Goal: Task Accomplishment & Management: Manage account settings

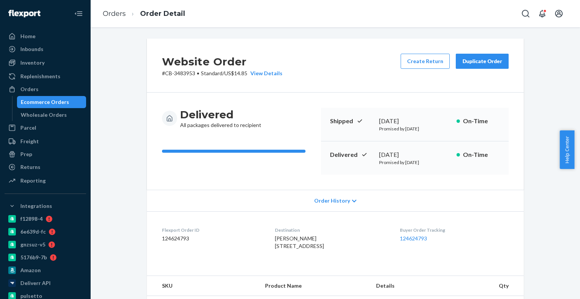
drag, startPoint x: 0, startPoint y: 0, endPoint x: 58, endPoint y: 99, distance: 114.4
click at [58, 99] on div "Ecommerce Orders" at bounding box center [45, 102] width 48 height 8
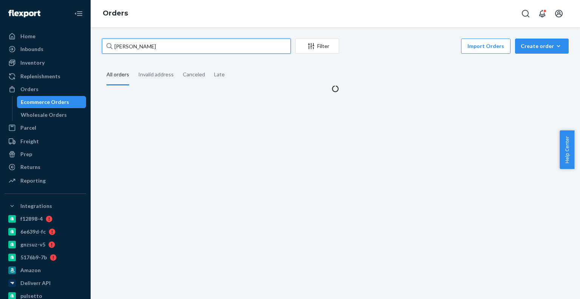
click at [160, 49] on input "Shirley Fleener" at bounding box center [196, 46] width 189 height 15
paste input "4193415"
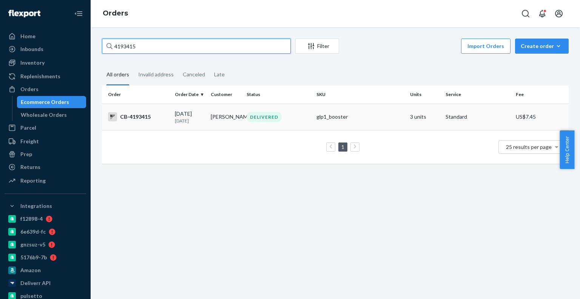
type input "4193415"
click at [267, 128] on td "DELIVERED" at bounding box center [279, 116] width 70 height 26
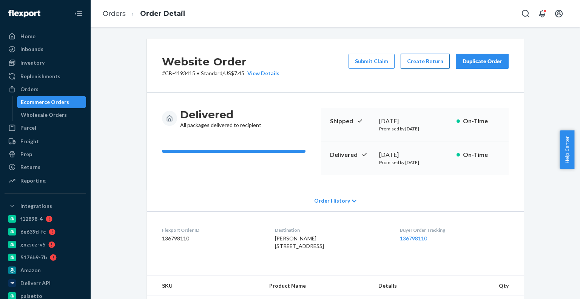
click at [412, 58] on button "Create Return" at bounding box center [425, 61] width 49 height 15
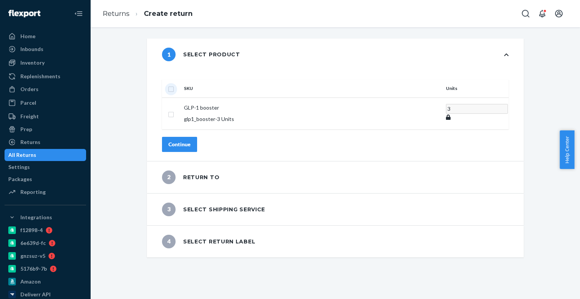
click at [174, 84] on input "checkbox" at bounding box center [171, 88] width 6 height 8
checkbox input "true"
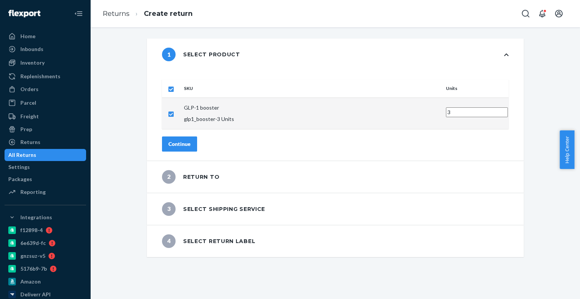
click at [197, 136] on button "Continue" at bounding box center [179, 143] width 35 height 15
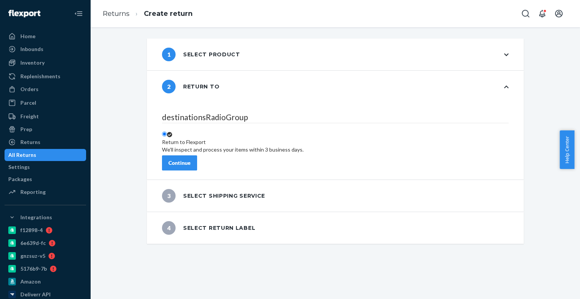
click at [197, 155] on button "Continue" at bounding box center [179, 162] width 35 height 15
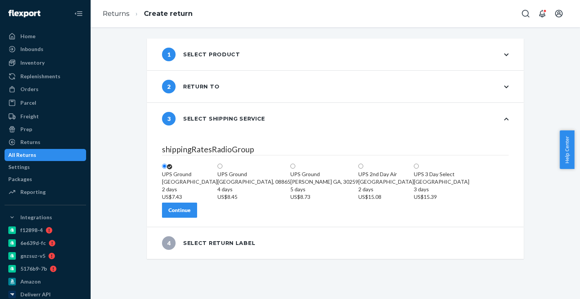
click at [209, 202] on fieldset "shippingRatesRadioGroup UPS Ground Highland CA, 92346 2 days US$7.43 UPS Ground…" at bounding box center [335, 172] width 347 height 59
click at [197, 218] on button "Continue" at bounding box center [179, 209] width 35 height 15
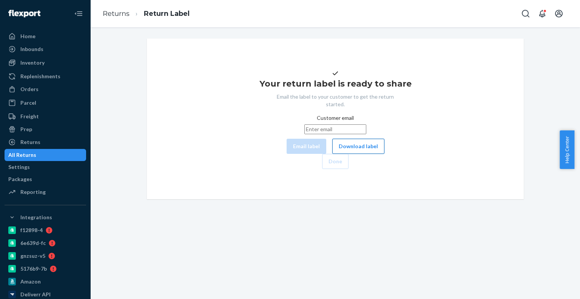
click at [332, 154] on button "Download label" at bounding box center [358, 146] width 52 height 15
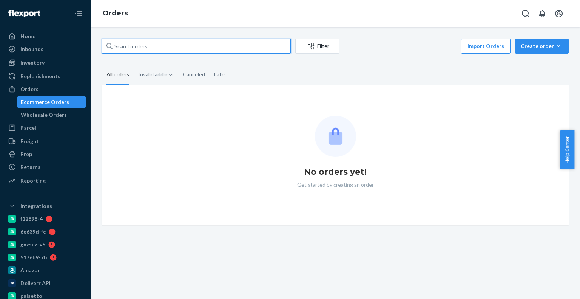
click at [175, 48] on input "text" at bounding box center [196, 46] width 189 height 15
paste input "4180324"
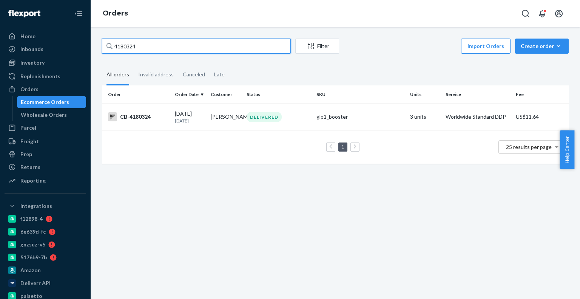
click at [118, 51] on input "4180324" at bounding box center [196, 46] width 189 height 15
paste input "97169"
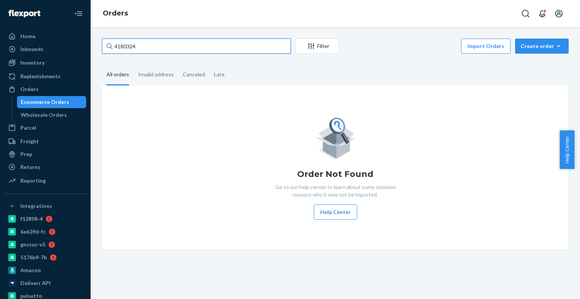
paste input "97169"
type input "4197169"
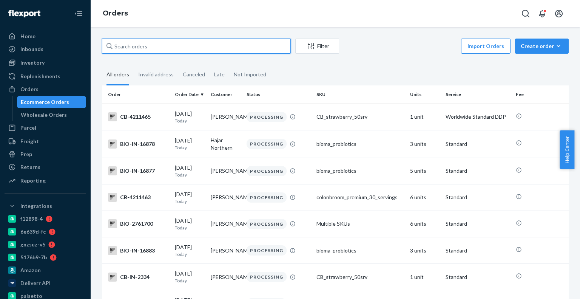
click at [166, 42] on input "text" at bounding box center [196, 46] width 189 height 15
paste input "4197169"
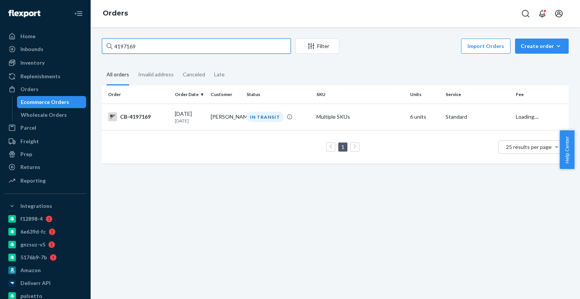
type input "4197169"
click at [218, 125] on td "[PERSON_NAME]" at bounding box center [226, 116] width 36 height 26
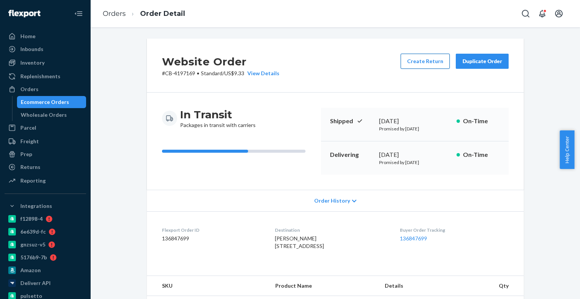
click at [435, 65] on button "Create Return" at bounding box center [425, 61] width 49 height 15
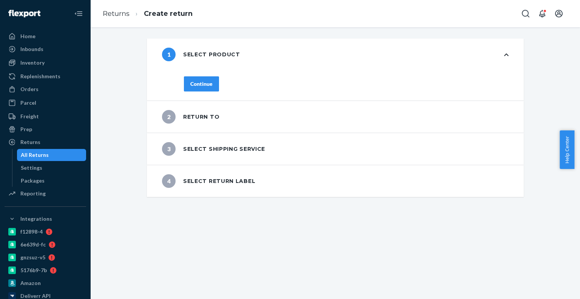
drag, startPoint x: 209, startPoint y: 83, endPoint x: 216, endPoint y: 63, distance: 21.0
click at [216, 63] on div "1 Select product Continue" at bounding box center [335, 70] width 377 height 62
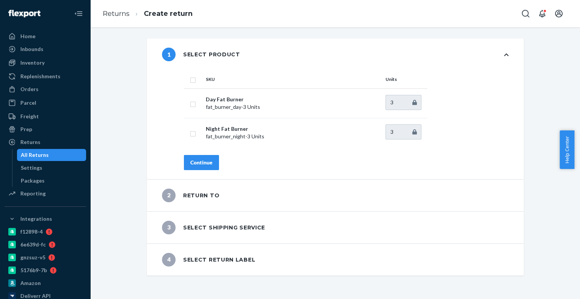
click at [187, 83] on th at bounding box center [193, 79] width 19 height 18
click at [191, 81] on input "checkbox" at bounding box center [193, 79] width 6 height 8
checkbox input "true"
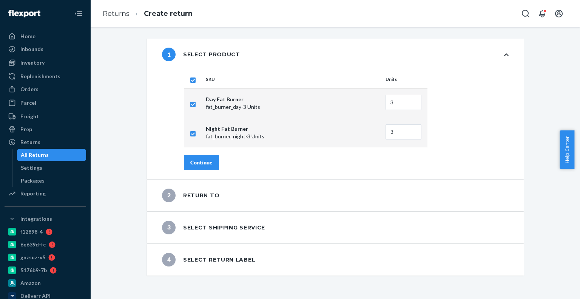
click at [211, 165] on button "Continue" at bounding box center [201, 162] width 35 height 15
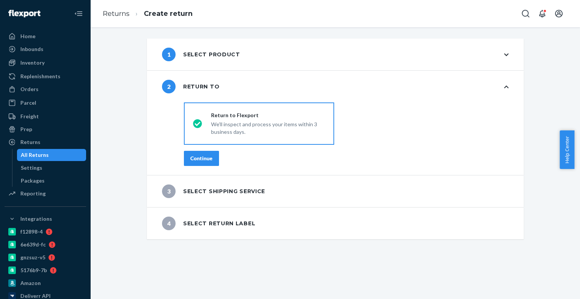
click at [212, 161] on button "Continue" at bounding box center [201, 158] width 35 height 15
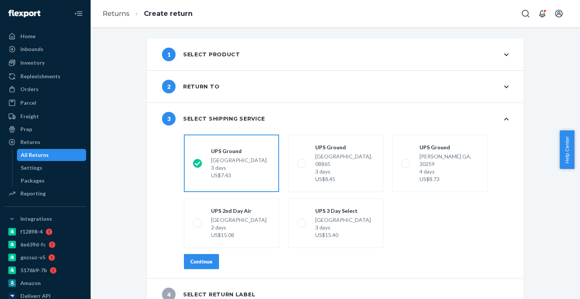
click at [205, 258] on div "Continue" at bounding box center [201, 262] width 22 height 8
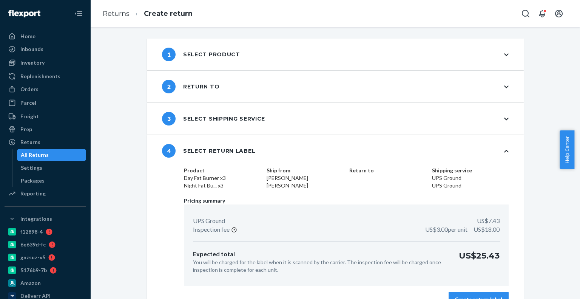
click at [493, 294] on button "Create return label" at bounding box center [479, 299] width 60 height 15
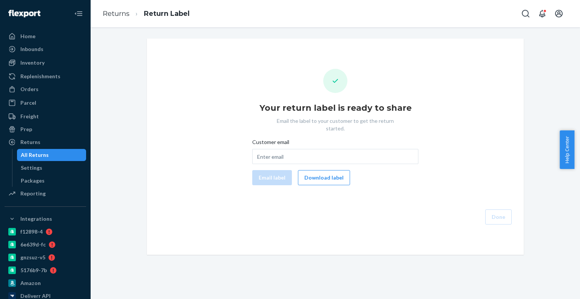
click at [325, 170] on button "Download label" at bounding box center [324, 177] width 52 height 15
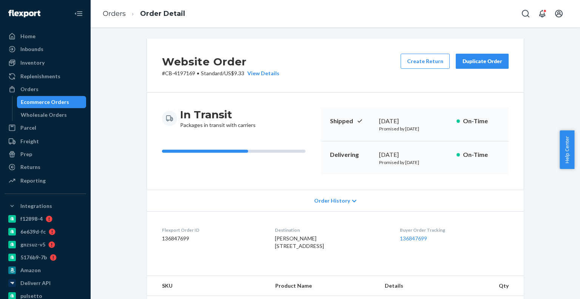
click at [45, 104] on div "Ecommerce Orders" at bounding box center [45, 102] width 48 height 8
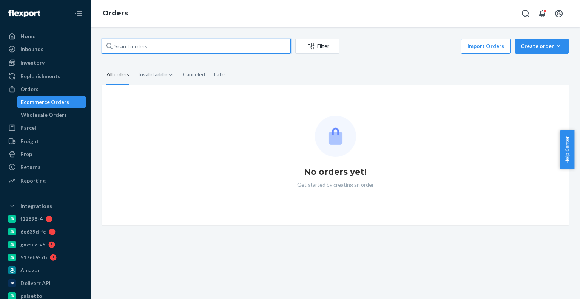
click at [193, 47] on input "text" at bounding box center [196, 46] width 189 height 15
paste input "4150921"
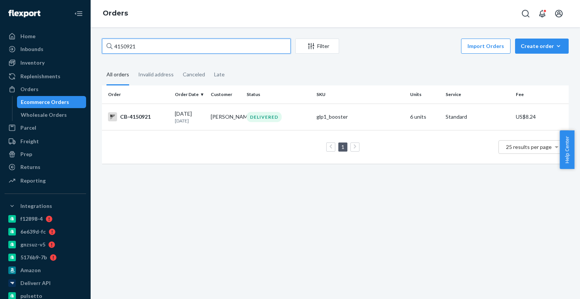
type input "4150921"
click at [197, 114] on div "09/07/2025 14 days ago" at bounding box center [190, 117] width 30 height 14
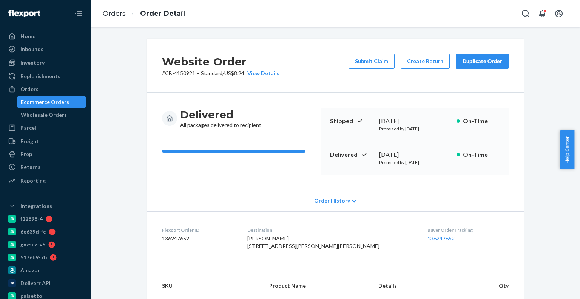
click at [406, 155] on div "September 7, 2025" at bounding box center [414, 154] width 71 height 9
drag, startPoint x: 406, startPoint y: 155, endPoint x: 222, endPoint y: 17, distance: 230.0
click at [404, 154] on div "September 7, 2025" at bounding box center [414, 154] width 71 height 9
copy div "7"
click at [415, 63] on button "Create Return" at bounding box center [425, 61] width 49 height 15
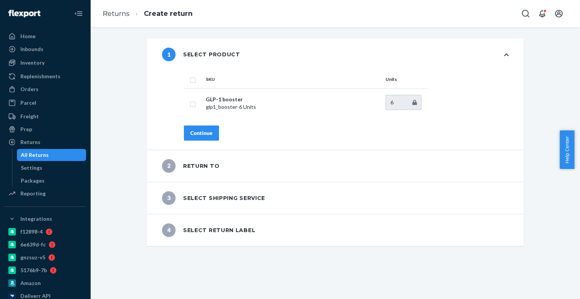
click at [190, 78] on input "checkbox" at bounding box center [193, 79] width 6 height 8
checkbox input "true"
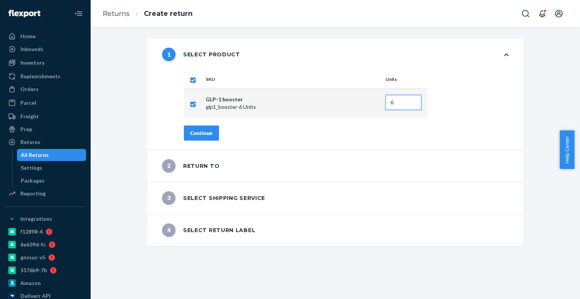
drag, startPoint x: 400, startPoint y: 105, endPoint x: 351, endPoint y: 98, distance: 49.1
click at [351, 98] on tr "GLP-1 booster glp1_booster - 6 Units 6" at bounding box center [306, 102] width 244 height 29
type input "5"
click at [211, 130] on button "Continue" at bounding box center [201, 132] width 35 height 15
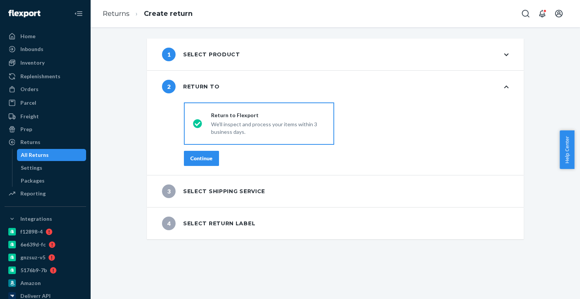
click at [212, 157] on button "Continue" at bounding box center [201, 158] width 35 height 15
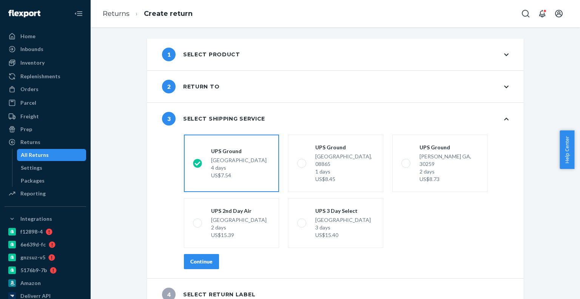
click at [213, 254] on button "Continue" at bounding box center [201, 261] width 35 height 15
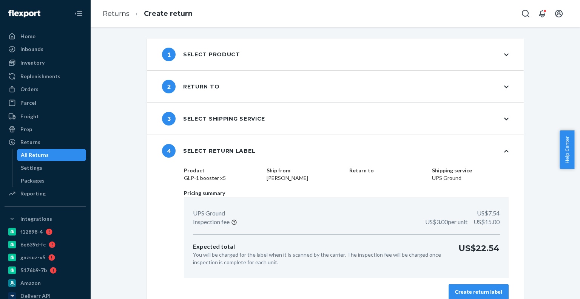
click at [454, 286] on button "Create return label" at bounding box center [479, 291] width 60 height 15
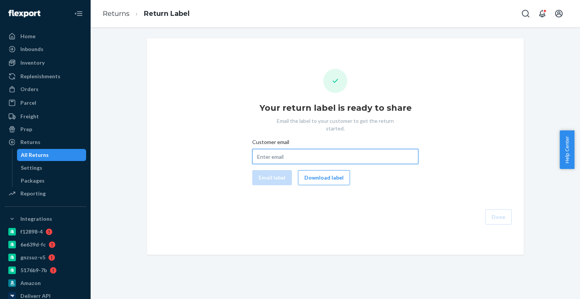
click at [353, 155] on input "Customer email" at bounding box center [335, 156] width 166 height 15
click at [343, 170] on div "Email label Download label" at bounding box center [335, 177] width 172 height 15
click at [333, 170] on button "Download label" at bounding box center [324, 177] width 52 height 15
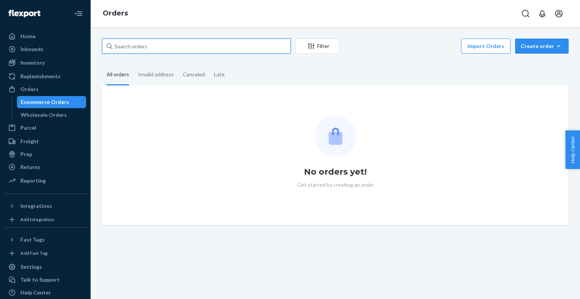
click at [143, 51] on input "text" at bounding box center [196, 46] width 189 height 15
type input "4038054"
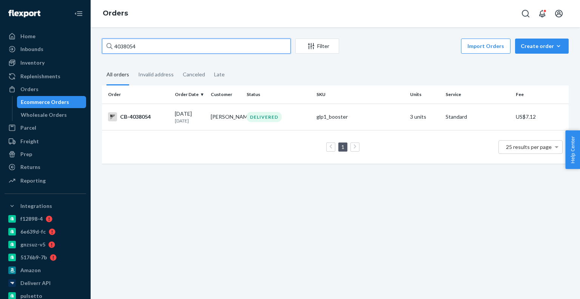
type input "4038054"
click at [195, 119] on p "[DATE]" at bounding box center [190, 120] width 30 height 6
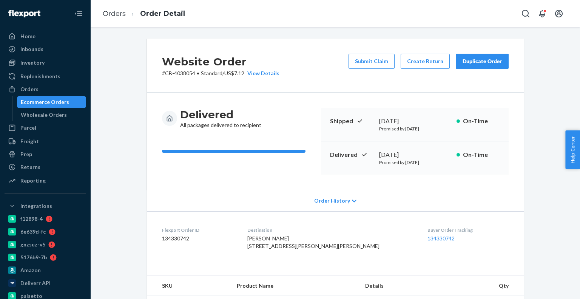
click at [412, 156] on div "August 15, 2025" at bounding box center [414, 154] width 71 height 9
copy div "August 15, 2025"
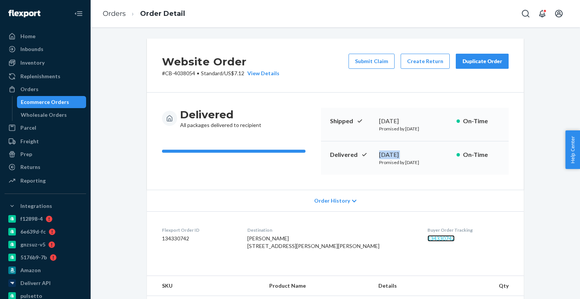
click at [427, 237] on link "134330742" at bounding box center [440, 238] width 27 height 6
click at [76, 105] on div "Ecommerce Orders" at bounding box center [52, 102] width 68 height 11
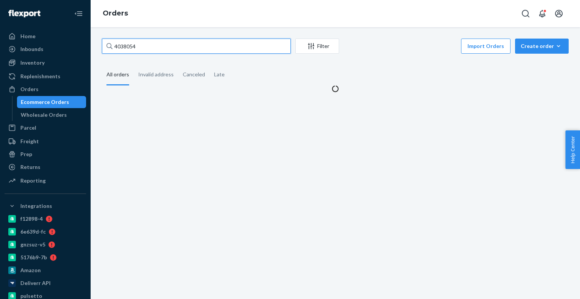
click at [145, 41] on input "4038054" at bounding box center [196, 46] width 189 height 15
paste input "196023"
type input "4196023"
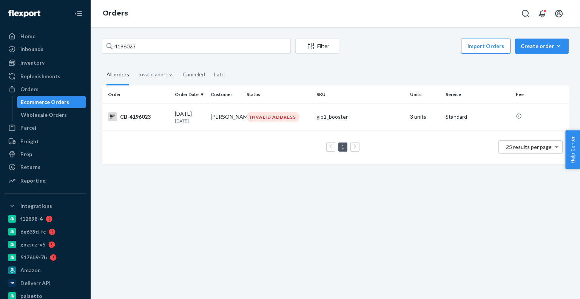
click at [244, 125] on td "INVALID ADDRESS" at bounding box center [279, 116] width 70 height 26
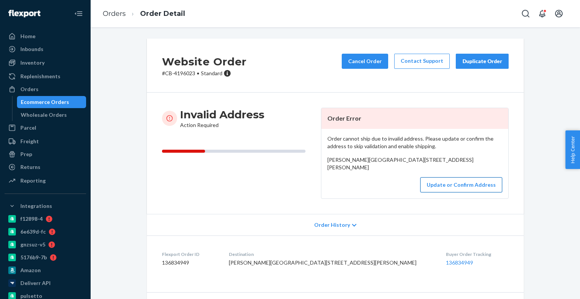
click at [467, 192] on button "Update or Confirm Address" at bounding box center [461, 184] width 82 height 15
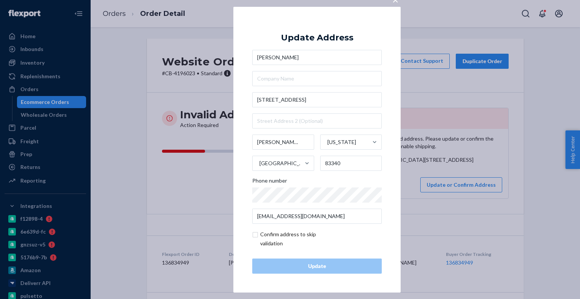
click at [284, 108] on div "Brenda Powell 127 Hospital Dr Unit 12 C Ketchum Texas United States 83340 Phone…" at bounding box center [317, 137] width 130 height 174
click at [284, 107] on input "127 Hospital Dr Unit 12 C" at bounding box center [317, 99] width 130 height 15
click at [287, 105] on input "127 Hospital Dr Unit 12 C" at bounding box center [317, 99] width 130 height 15
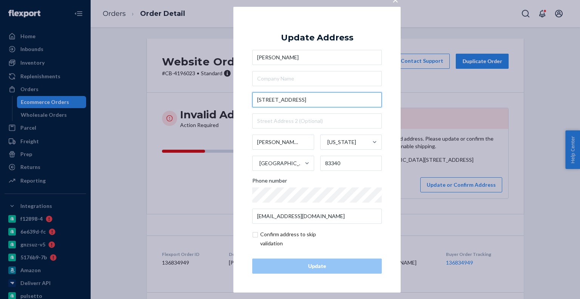
paste input "P.O. Box 6393 Ketchum ID. 83340"
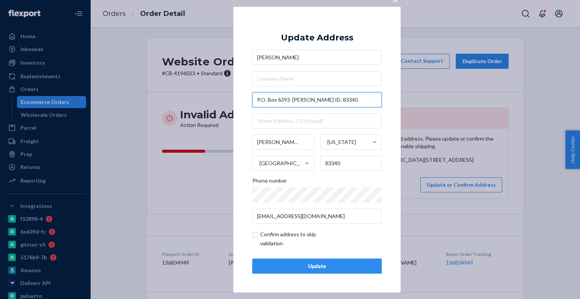
type input "P.O. Box 6393 Ketchum ID. 83340"
click at [326, 265] on div "Update" at bounding box center [317, 266] width 117 height 8
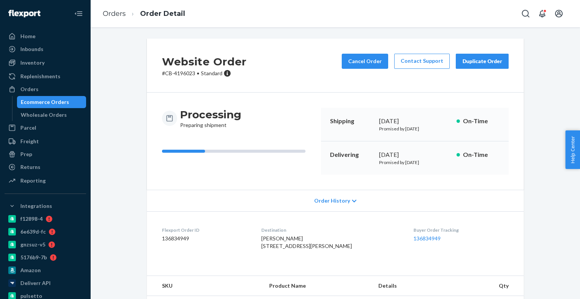
click at [59, 100] on div "Ecommerce Orders" at bounding box center [45, 102] width 48 height 8
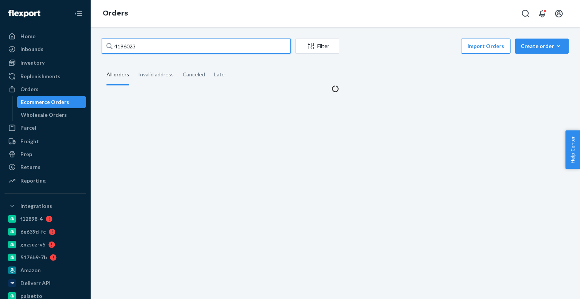
click at [145, 45] on input "4196023" at bounding box center [196, 46] width 189 height 15
paste input "000960"
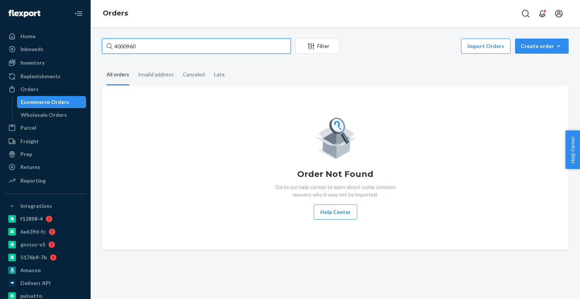
type input "4196023"
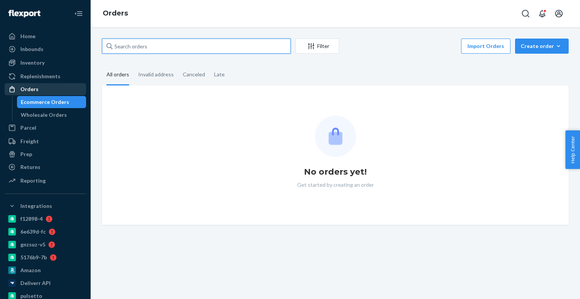
paste input "4000960"
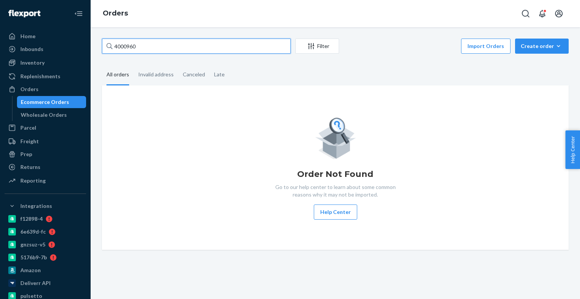
type input "4000960"
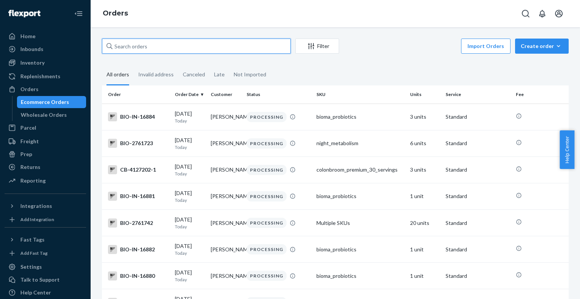
click at [168, 52] on input "text" at bounding box center [196, 46] width 189 height 15
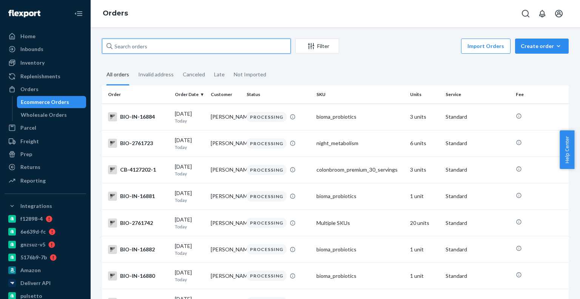
paste input "4000960"
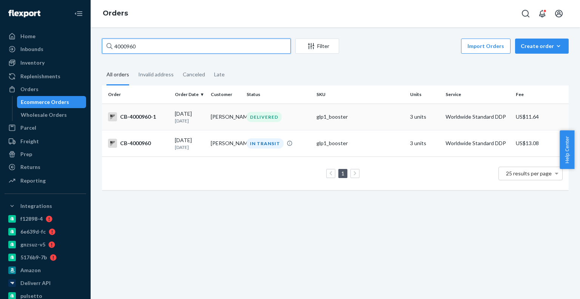
type input "4000960"
click at [193, 117] on p "16 days ago" at bounding box center [190, 120] width 30 height 6
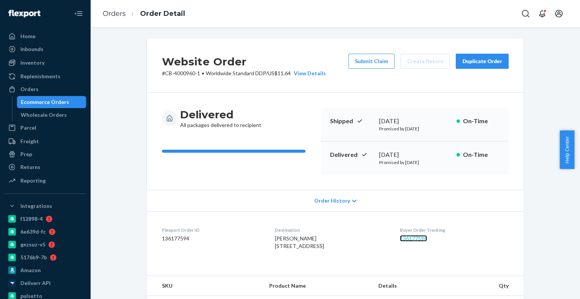
click at [423, 235] on link "136177594" at bounding box center [413, 238] width 27 height 6
click at [71, 101] on div "Ecommerce Orders" at bounding box center [52, 102] width 68 height 11
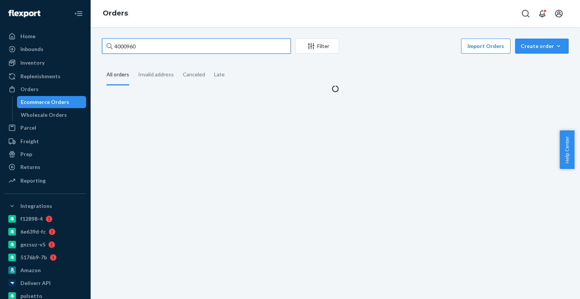
click at [141, 52] on input "4000960" at bounding box center [196, 46] width 189 height 15
paste input "167722"
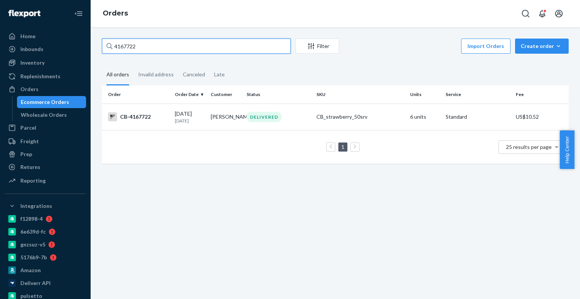
type input "4167722"
click at [291, 119] on div "DELIVERED" at bounding box center [278, 117] width 67 height 10
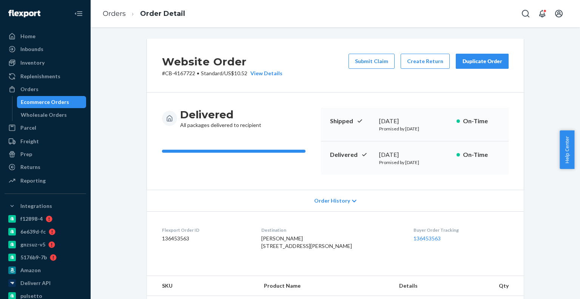
click at [550, 141] on div "Website Order # CB-4167722 • Standard / US$10.52 View Details Submit Claim Crea…" at bounding box center [335, 270] width 478 height 462
click at [415, 60] on button "Create Return" at bounding box center [425, 61] width 49 height 15
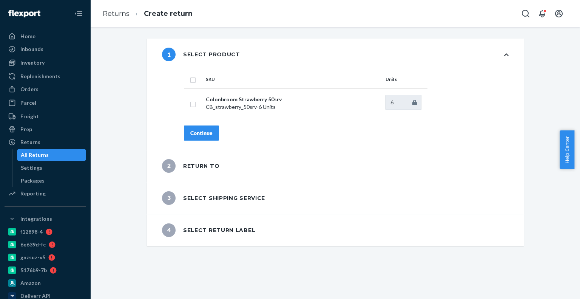
click at [190, 81] on input "checkbox" at bounding box center [193, 79] width 6 height 8
checkbox input "true"
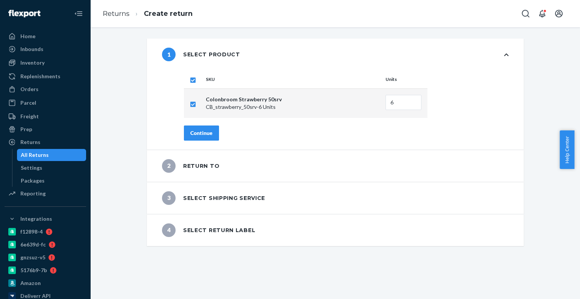
click at [194, 126] on button "Continue" at bounding box center [201, 132] width 35 height 15
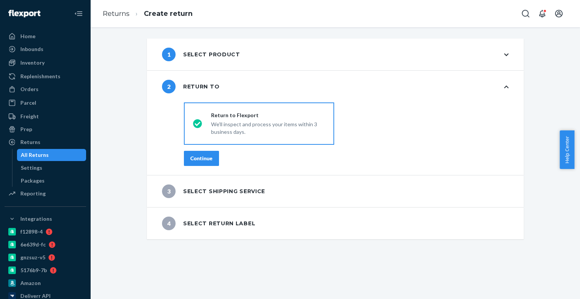
click at [202, 154] on div "Continue" at bounding box center [201, 158] width 22 height 8
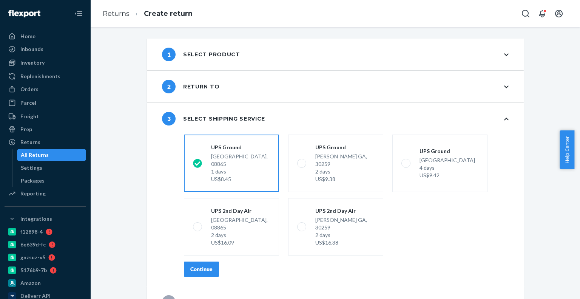
click at [213, 261] on button "Continue" at bounding box center [201, 268] width 35 height 15
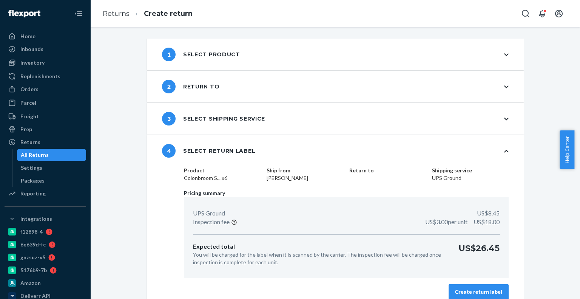
click at [464, 284] on button "Create return label" at bounding box center [479, 291] width 60 height 15
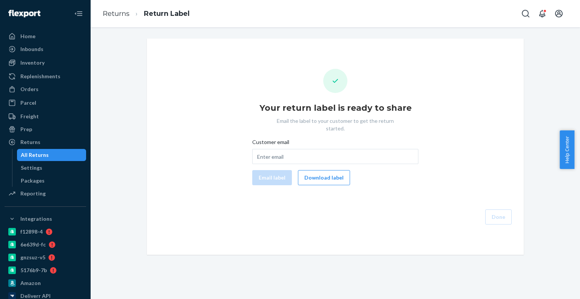
click at [328, 178] on div "Your return label is ready to share Email the label to your customer to get the…" at bounding box center [335, 147] width 365 height 156
click at [329, 176] on button "Download label" at bounding box center [324, 177] width 52 height 15
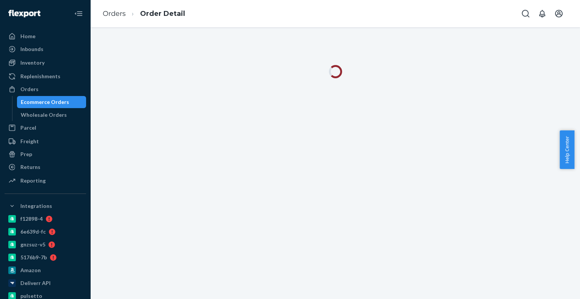
click at [45, 104] on div "Ecommerce Orders" at bounding box center [45, 102] width 48 height 8
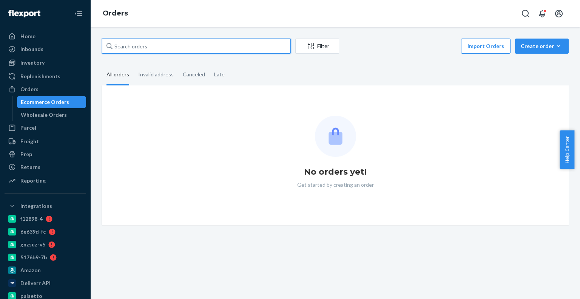
click at [171, 40] on input "text" at bounding box center [196, 46] width 189 height 15
paste input "9261290339708129551750"
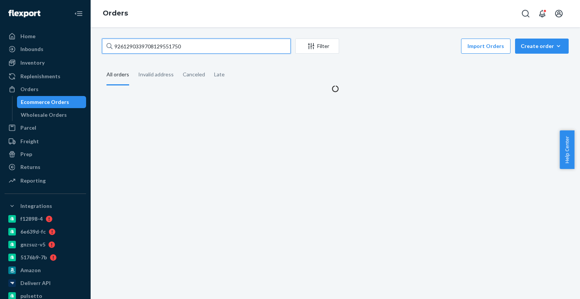
type input "9261290339708129551750"
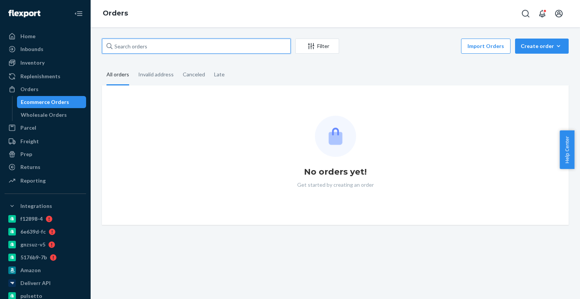
paste input "[PERSON_NAME]"
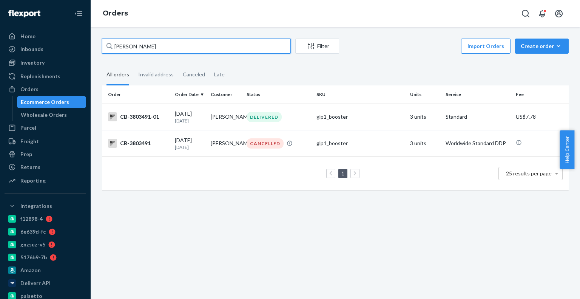
type input "[PERSON_NAME]"
click at [164, 120] on div "CB-3803491-01" at bounding box center [138, 116] width 61 height 9
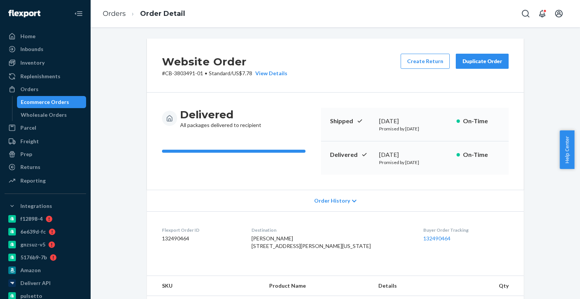
click at [423, 242] on div "Buyer Order Tracking 132490464" at bounding box center [465, 240] width 85 height 26
click at [425, 238] on link "132490464" at bounding box center [436, 238] width 27 height 6
click at [186, 71] on p "# CB-3803491-01 • Standard / US$7.78 View Details" at bounding box center [224, 73] width 125 height 8
drag, startPoint x: 186, startPoint y: 71, endPoint x: 193, endPoint y: 71, distance: 7.2
click at [193, 71] on p "# CB-3803491-01 • Standard / US$7.78 View Details" at bounding box center [224, 73] width 125 height 8
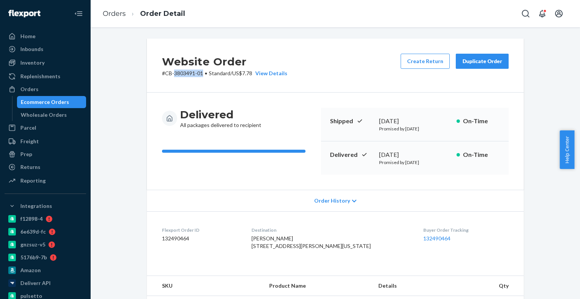
copy p "3803491-01"
